Goal: Task Accomplishment & Management: Use online tool/utility

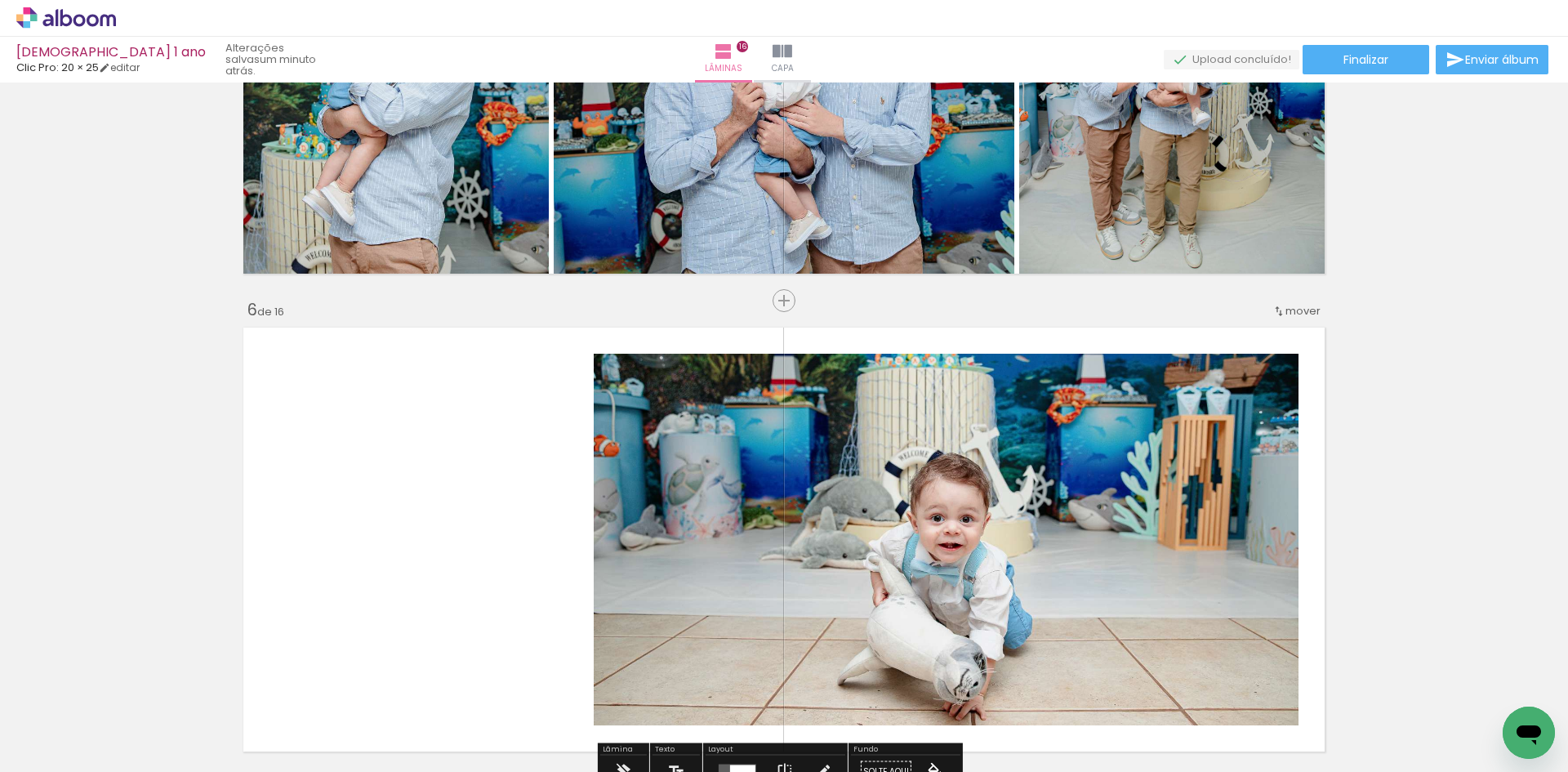
scroll to position [2362, 0]
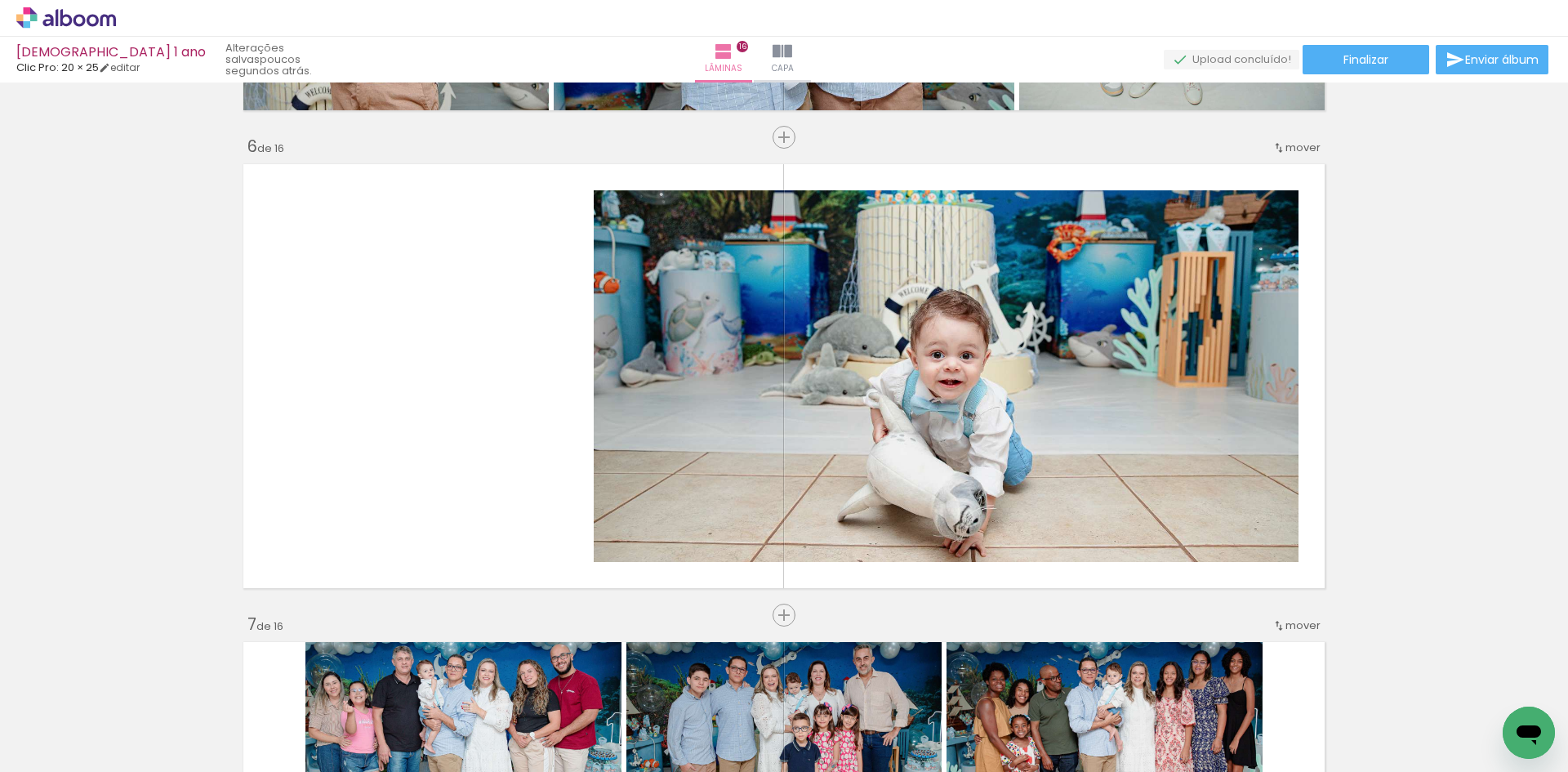
click at [48, 742] on span "Adicionar Fotos" at bounding box center [58, 749] width 49 height 18
click at [0, 0] on input "file" at bounding box center [0, 0] width 0 height 0
click at [89, 752] on paper-button "Adicionar Fotos" at bounding box center [49, 749] width 79 height 26
click at [0, 0] on input "file" at bounding box center [0, 0] width 0 height 0
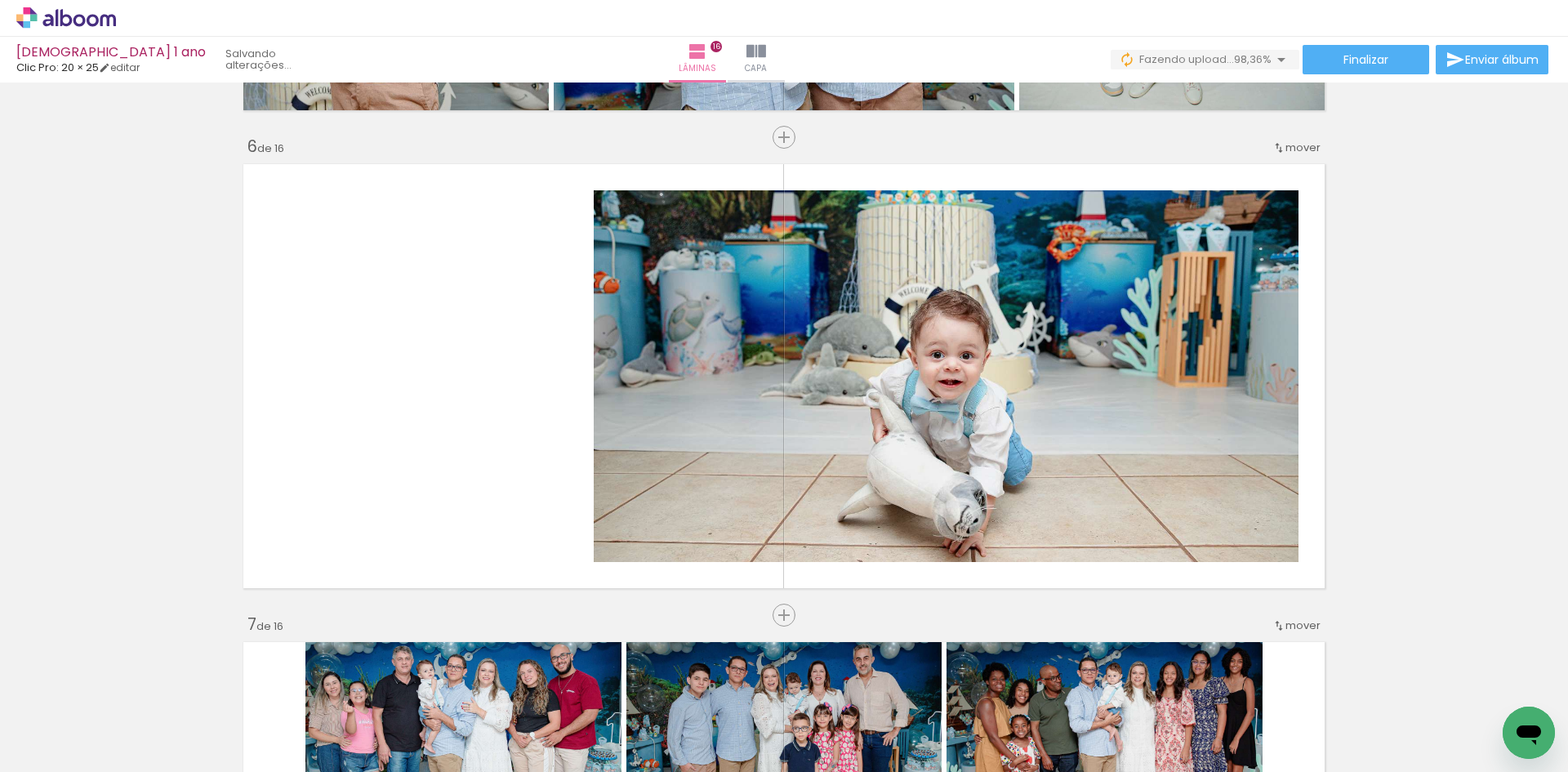
click at [1495, 730] on div at bounding box center [1501, 717] width 81 height 54
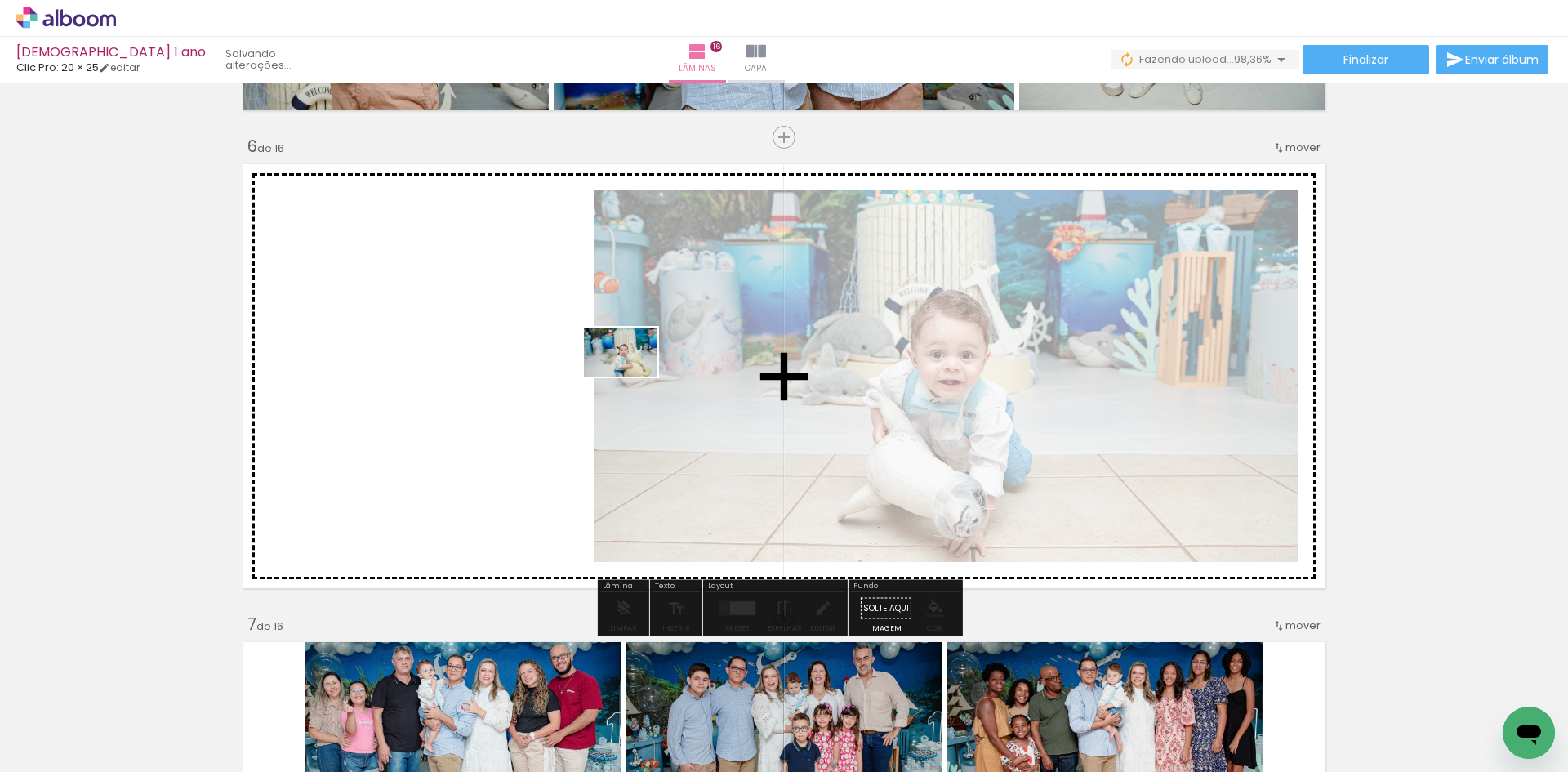
drag, startPoint x: 1491, startPoint y: 725, endPoint x: 532, endPoint y: 376, distance: 1020.5
click at [532, 376] on quentale-workspace at bounding box center [784, 386] width 1568 height 772
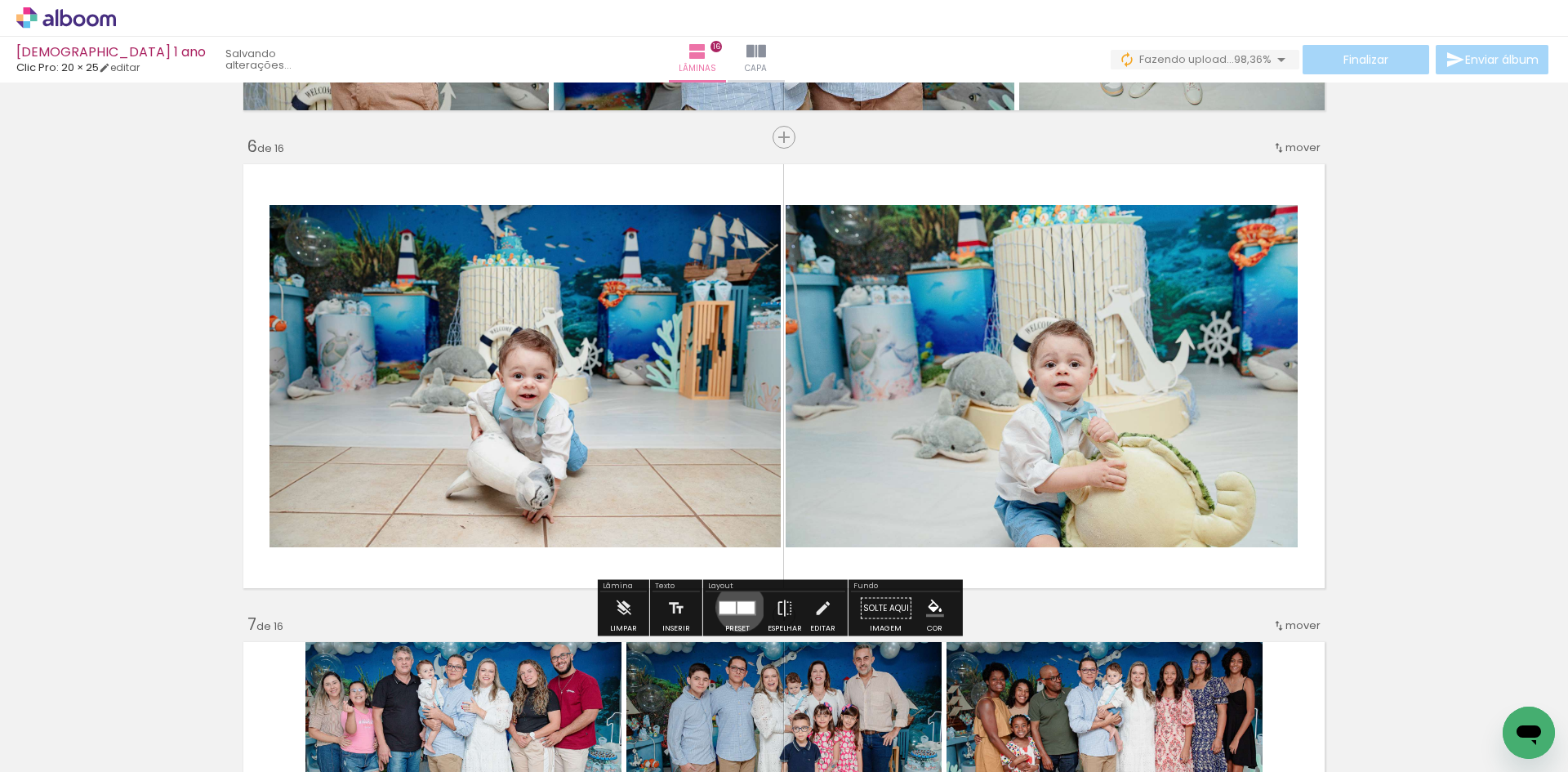
click at [737, 607] on div at bounding box center [746, 608] width 17 height 12
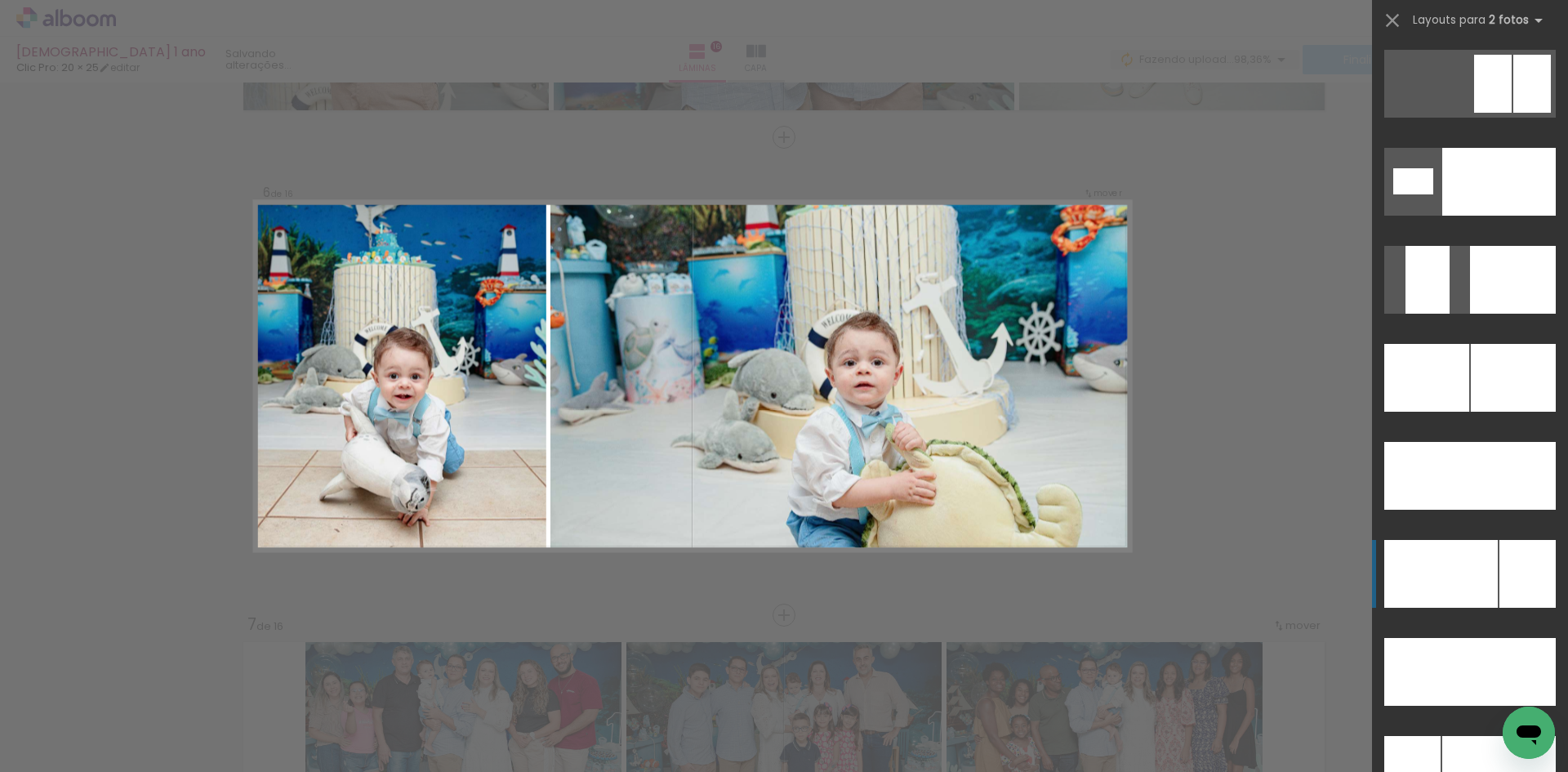
scroll to position [7189, 0]
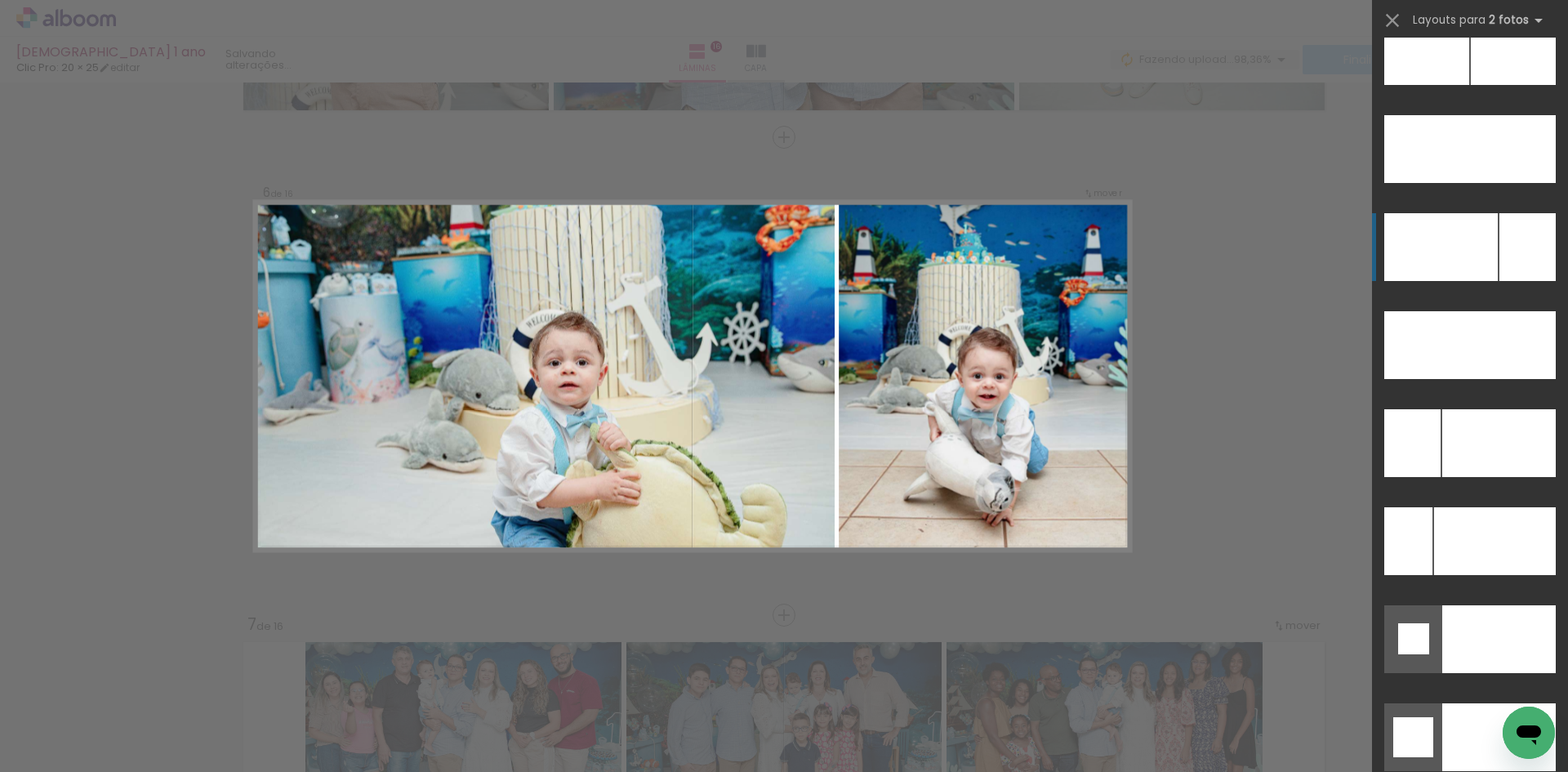
click at [1506, 85] on div at bounding box center [1513, 50] width 85 height 68
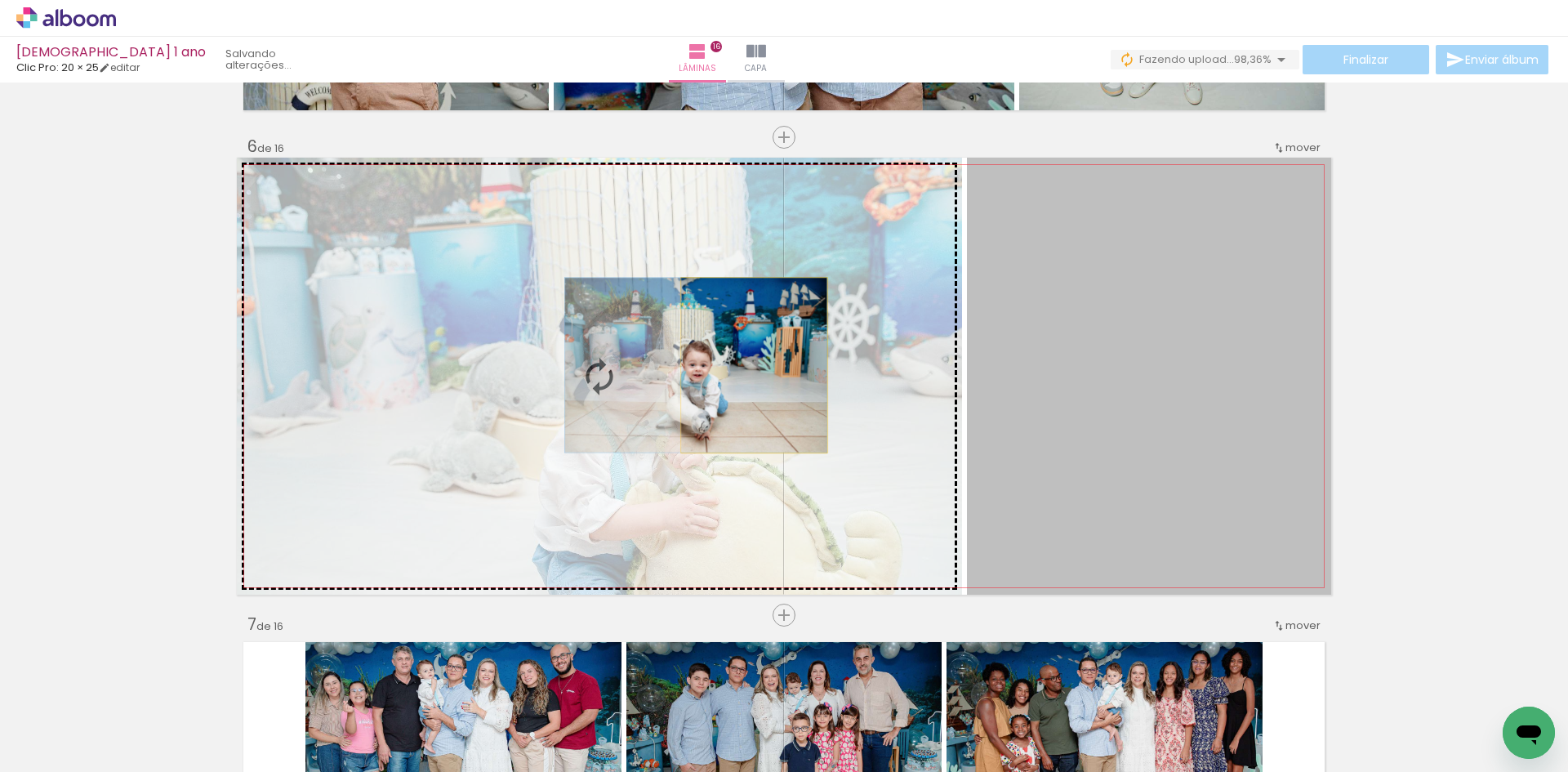
drag, startPoint x: 1135, startPoint y: 388, endPoint x: 748, endPoint y: 365, distance: 387.7
click at [0, 0] on slot at bounding box center [0, 0] width 0 height 0
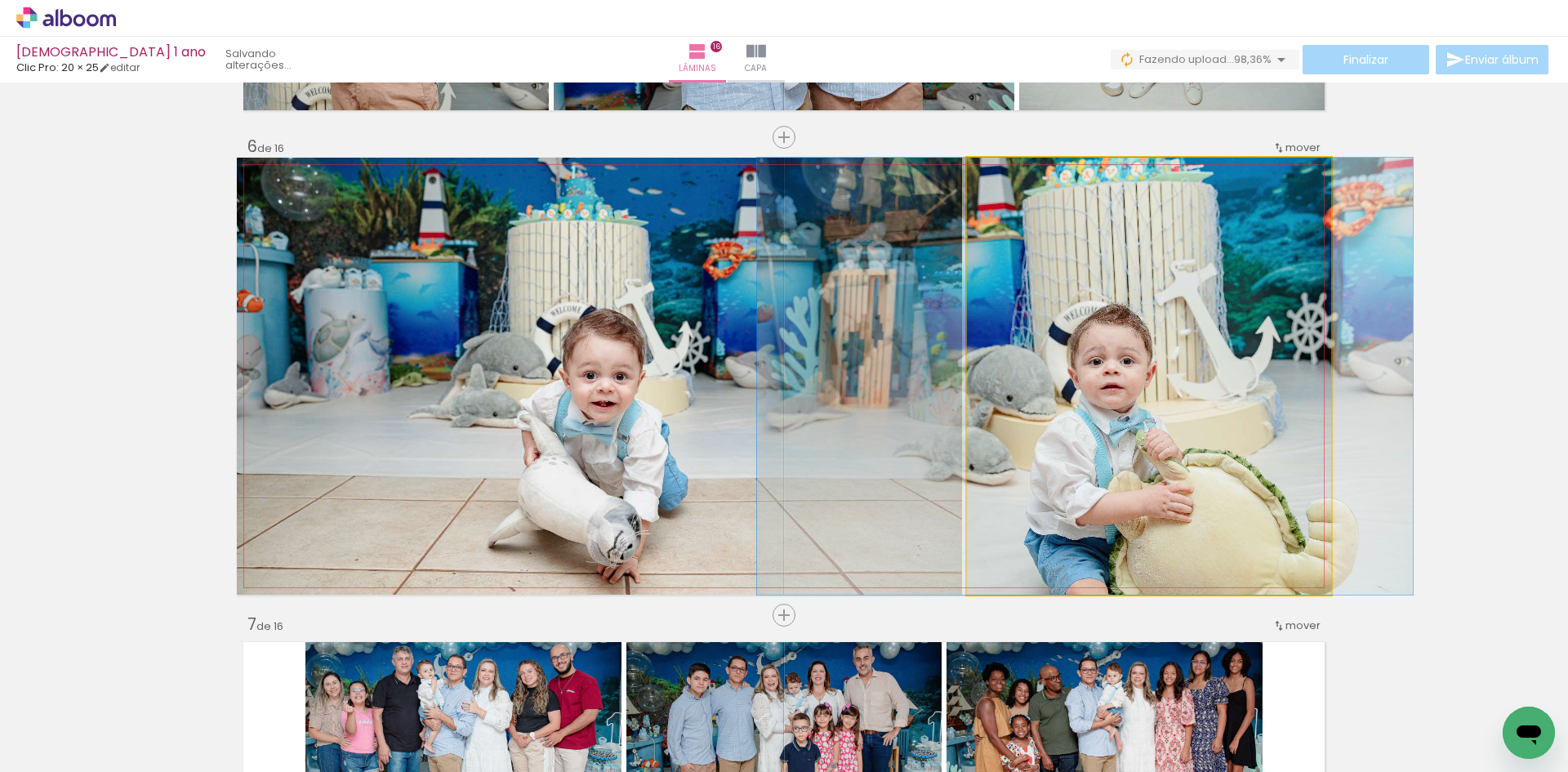
drag, startPoint x: 1123, startPoint y: 375, endPoint x: 1060, endPoint y: 350, distance: 67.8
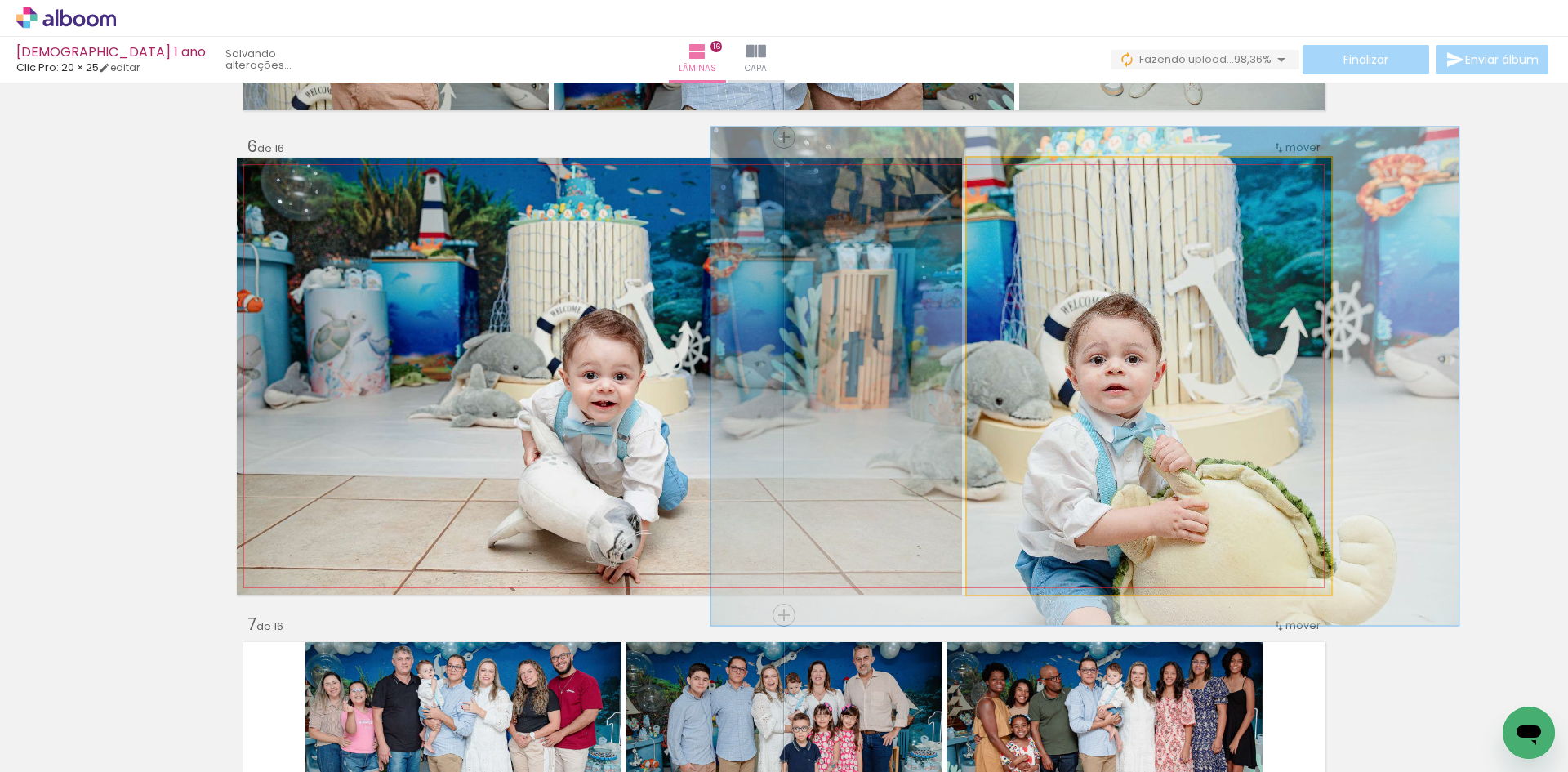
type paper-slider "109"
click at [1010, 173] on div at bounding box center [1013, 174] width 26 height 26
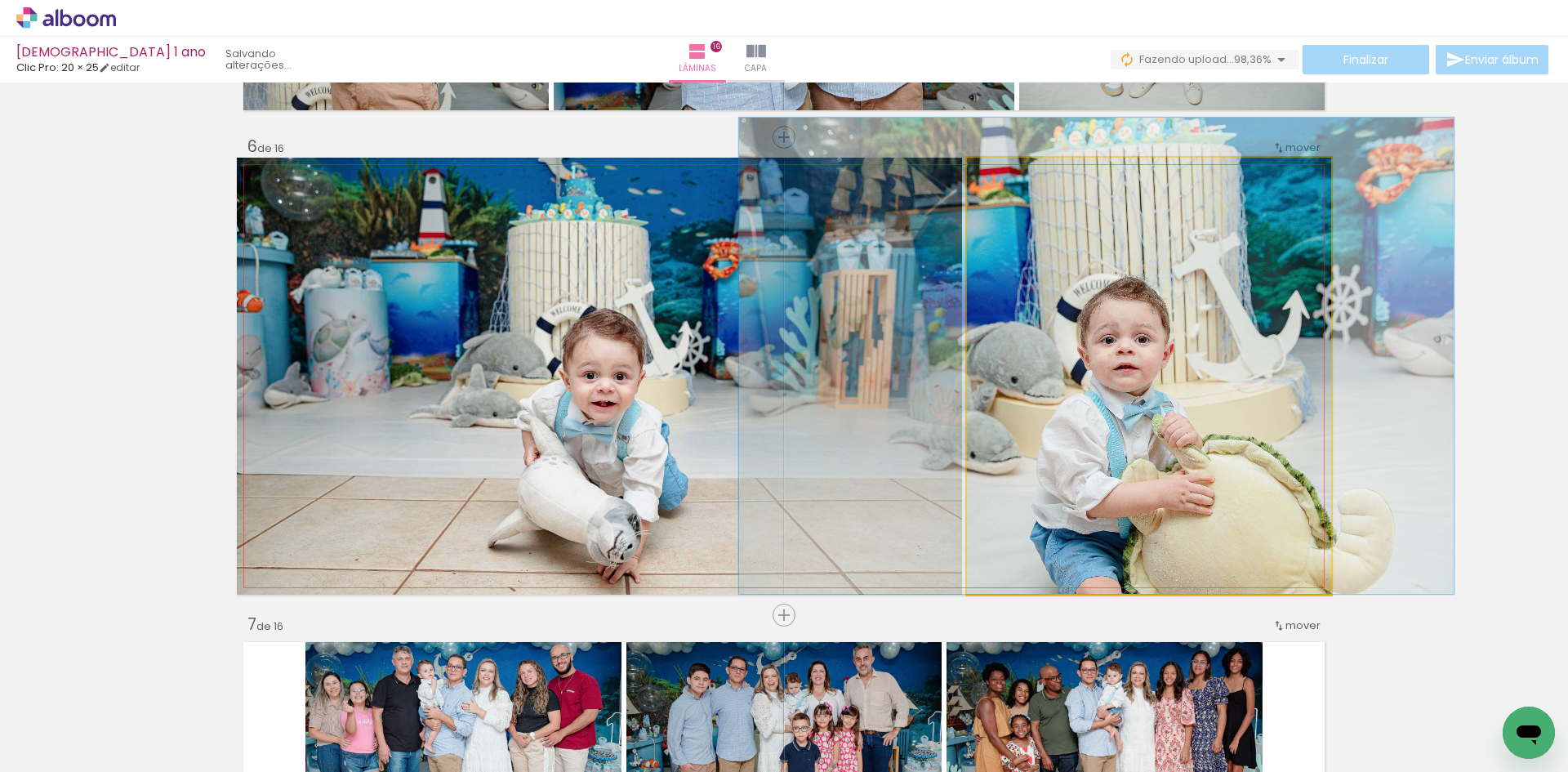
drag, startPoint x: 1141, startPoint y: 480, endPoint x: 1153, endPoint y: 410, distance: 71.0
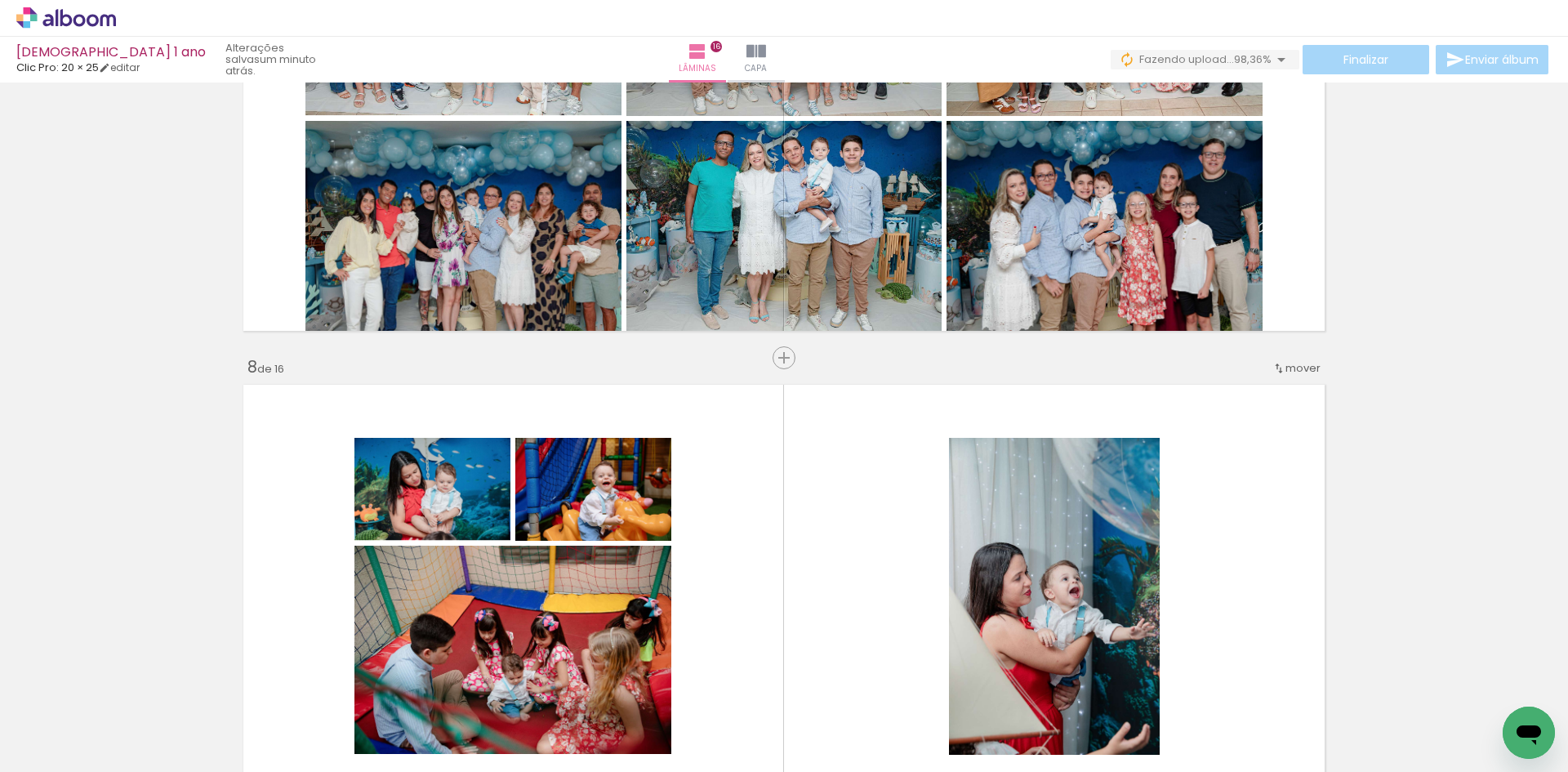
scroll to position [3260, 0]
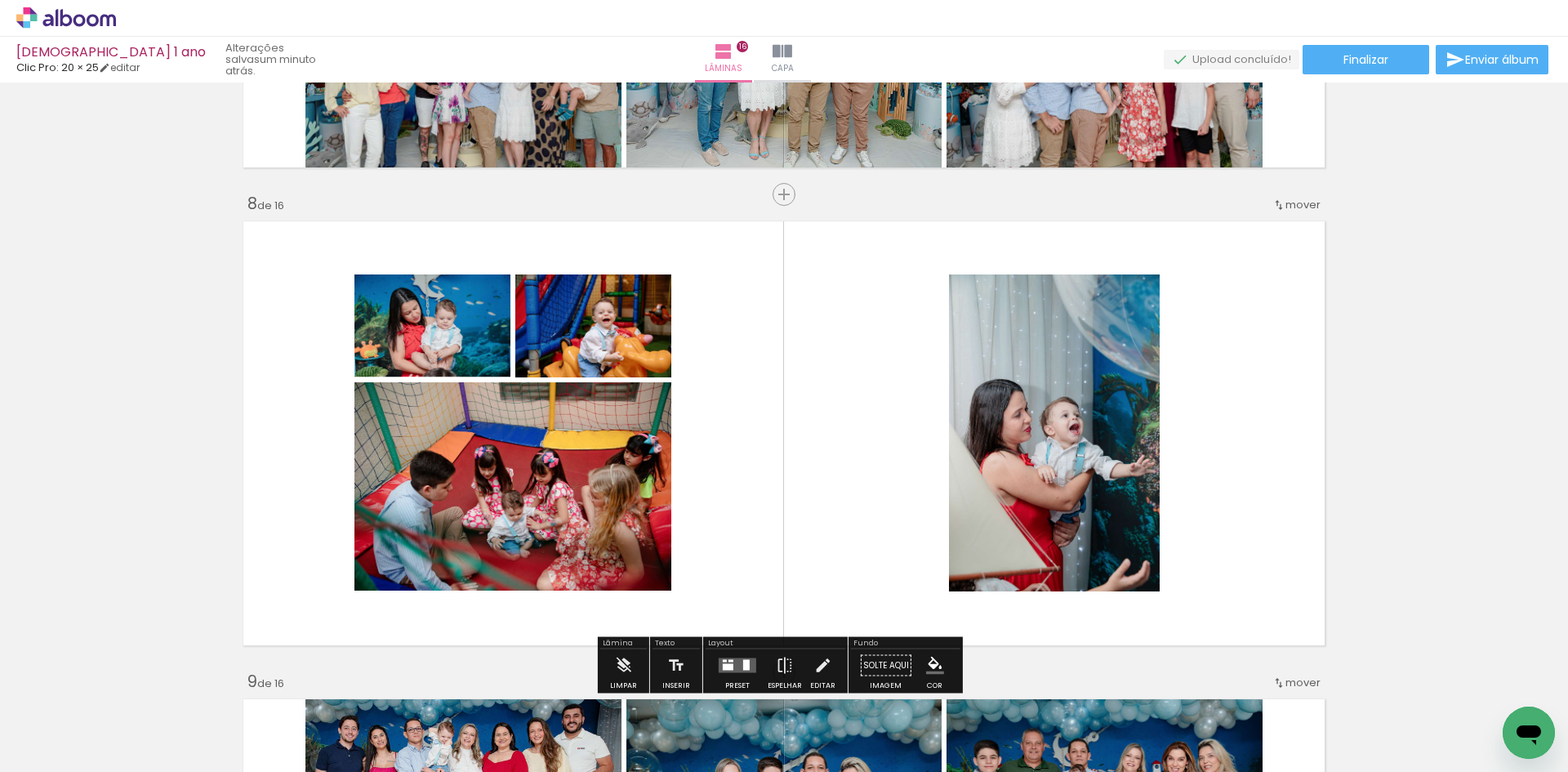
click at [1291, 206] on span "mover" at bounding box center [1303, 204] width 35 height 15
click at [1258, 320] on paper-item "antes da 5" at bounding box center [1243, 310] width 124 height 27
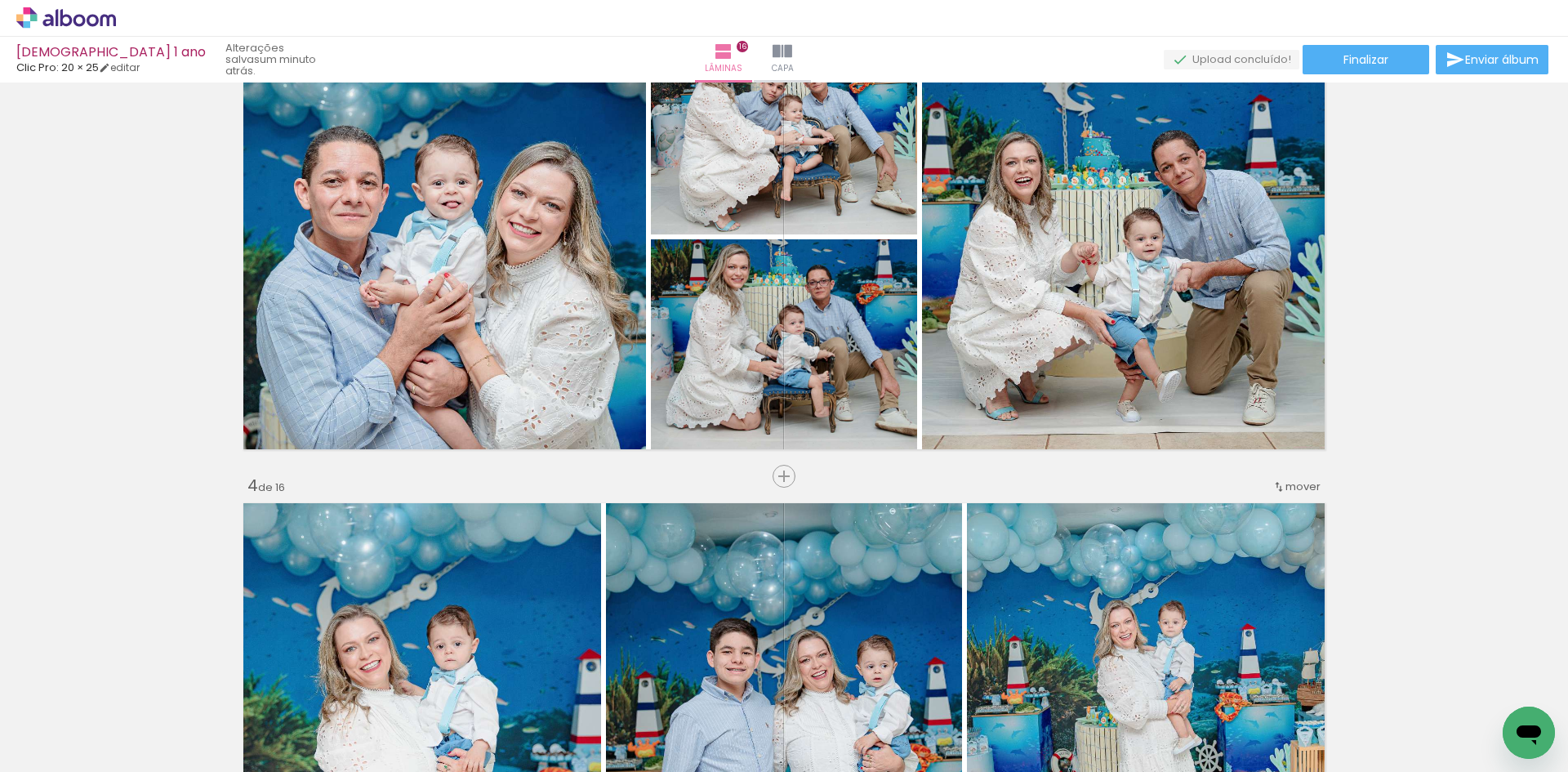
scroll to position [903, 0]
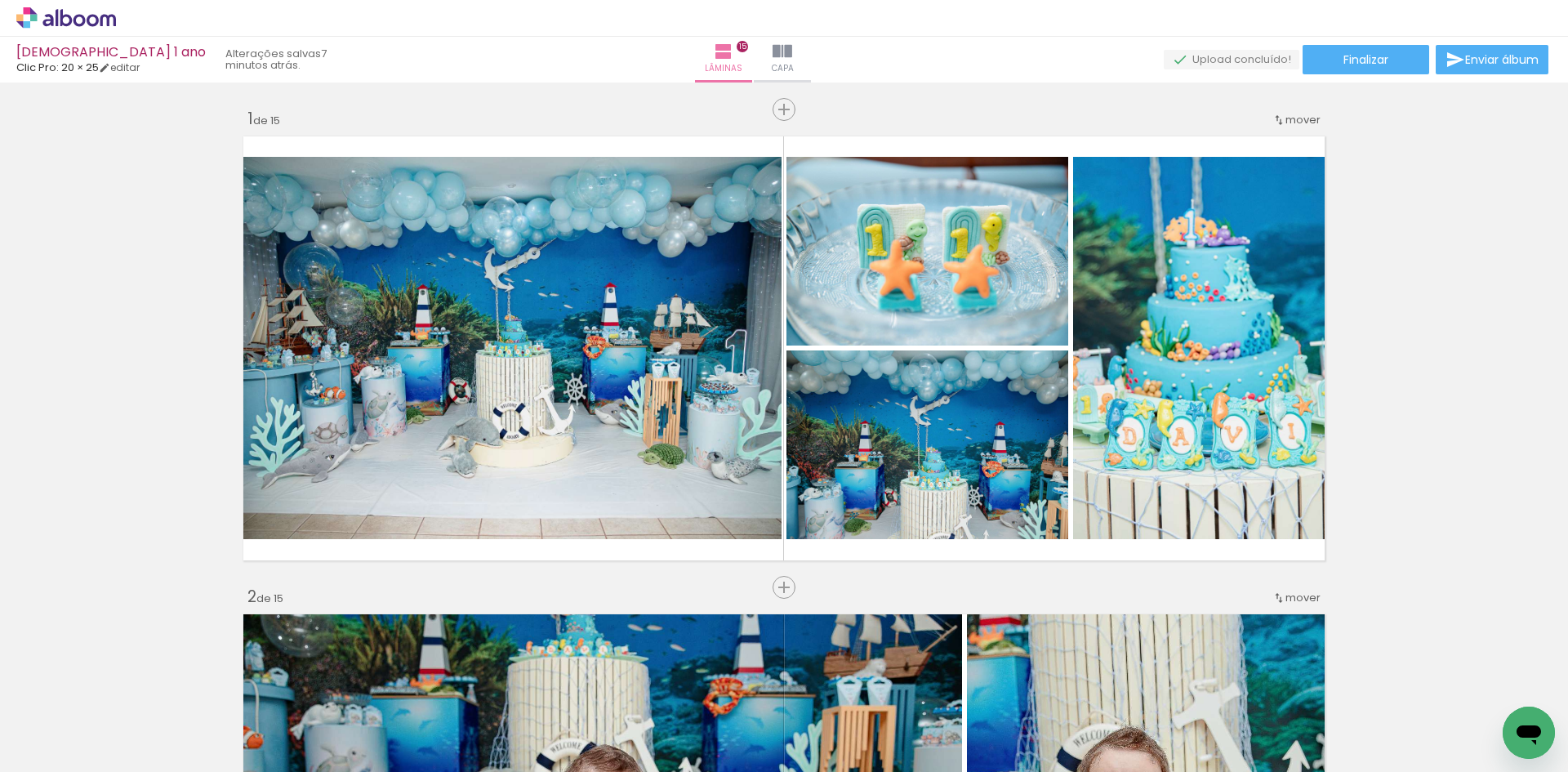
scroll to position [0, 4150]
